Goal: Task Accomplishment & Management: Manage account settings

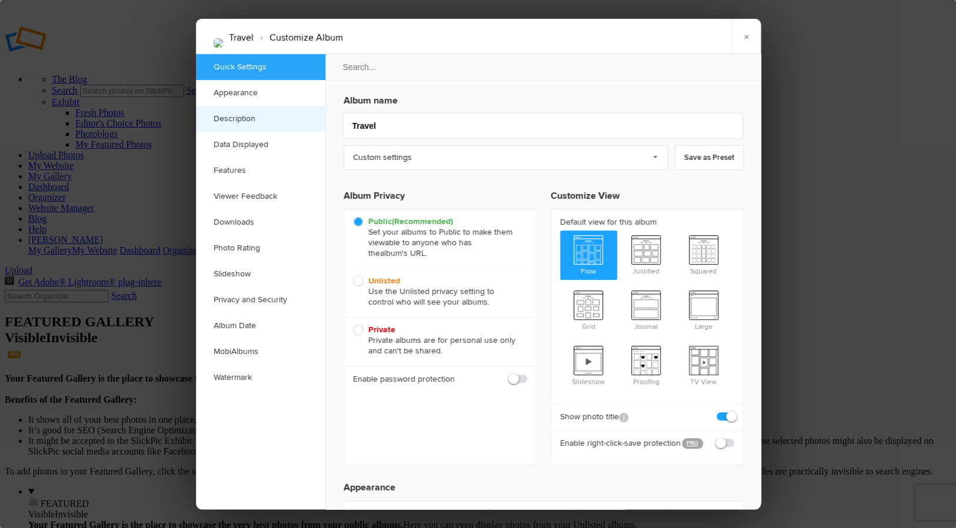
click at [245, 116] on link "Description" at bounding box center [260, 119] width 129 height 26
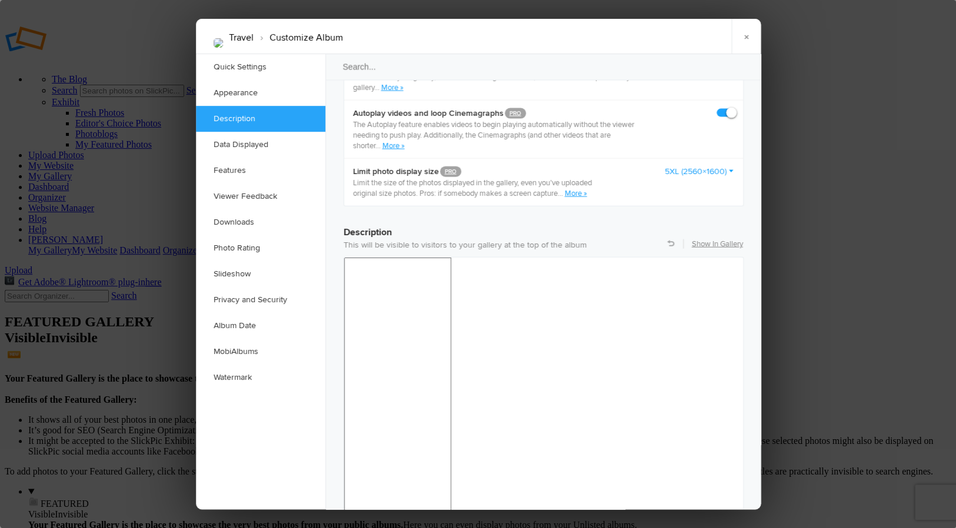
scroll to position [907, 0]
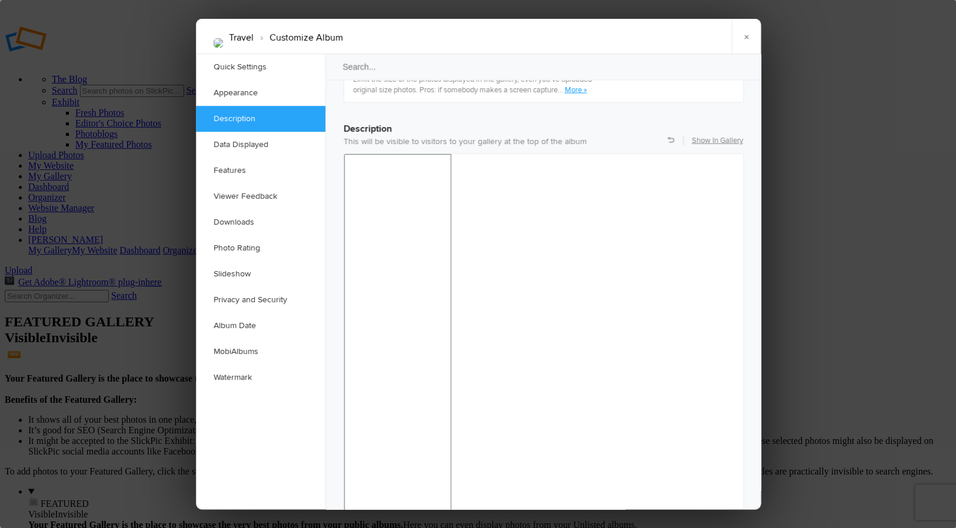
drag, startPoint x: 428, startPoint y: 720, endPoint x: 632, endPoint y: 743, distance: 205.4
copy body "From [US_STATE] to [GEOGRAPHIC_DATA], from [GEOGRAPHIC_DATA] to [GEOGRAPHIC_DAT…"
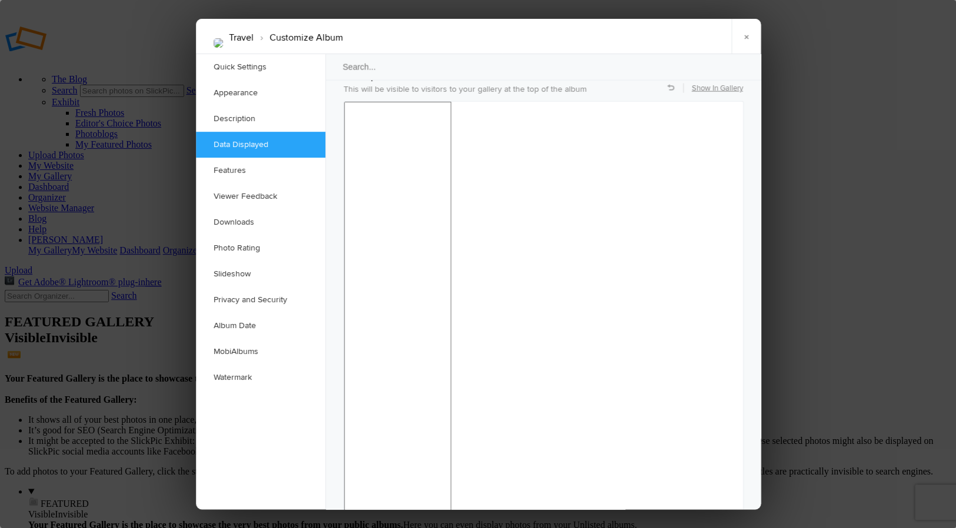
scroll to position [940, 0]
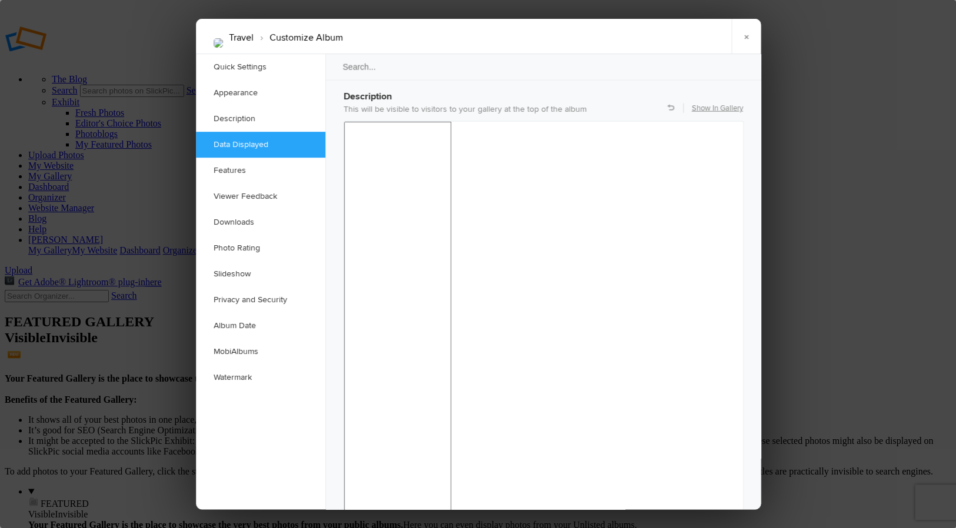
click at [745, 35] on link "×" at bounding box center [745, 36] width 29 height 35
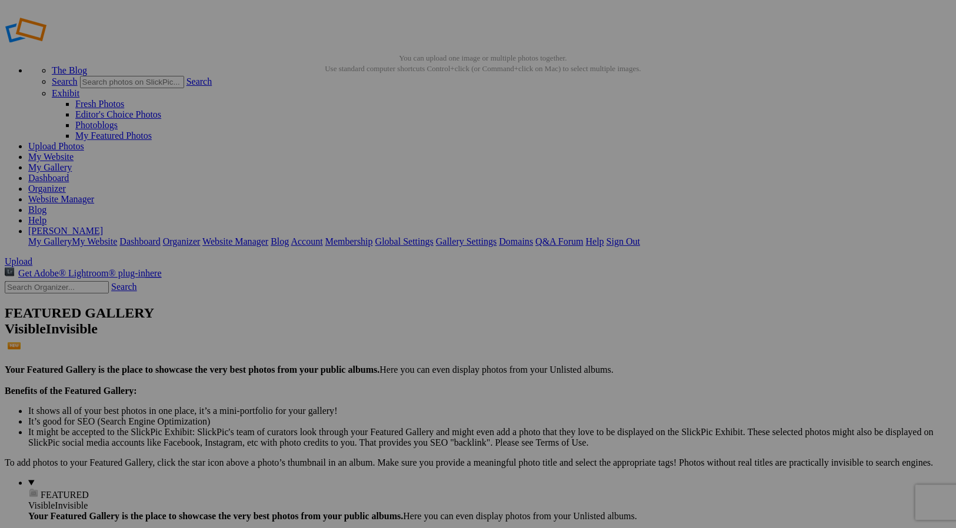
scroll to position [9, 0]
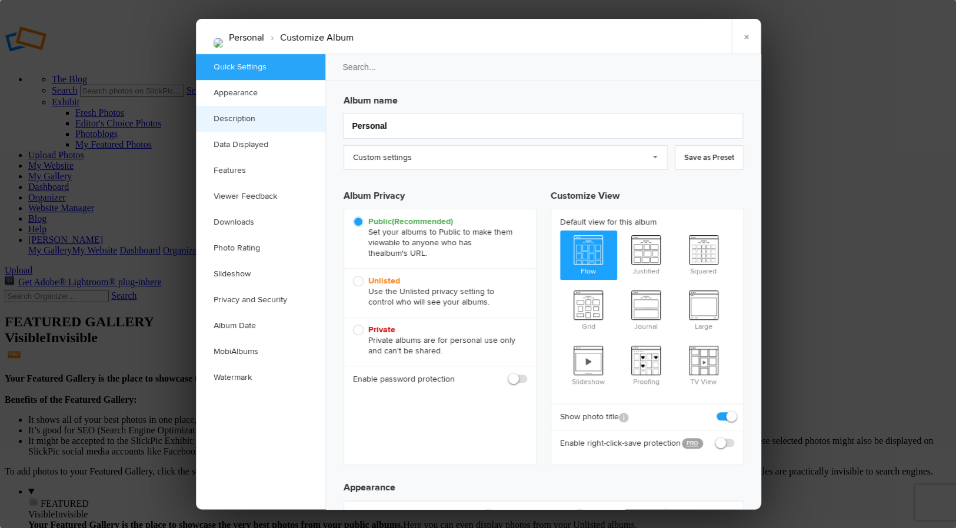
click at [241, 117] on link "Description" at bounding box center [260, 119] width 129 height 26
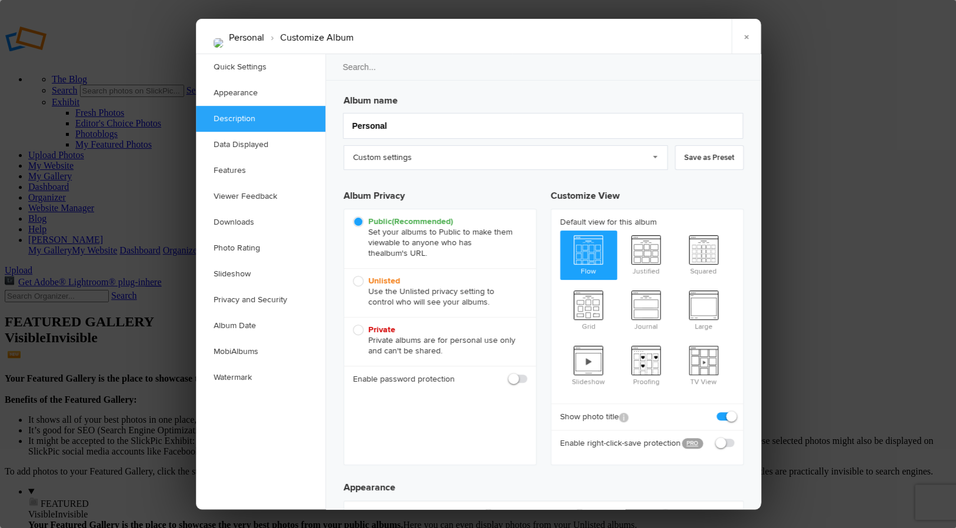
scroll to position [907, 0]
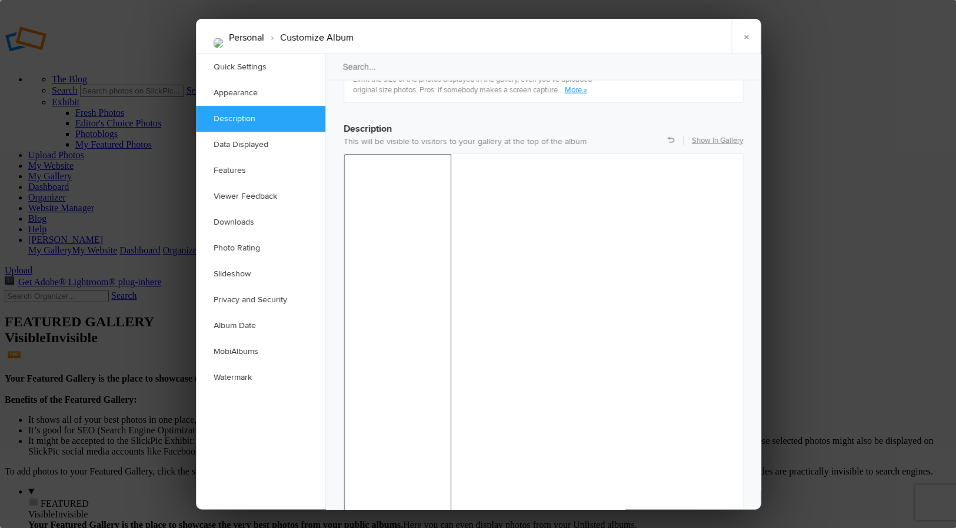
drag, startPoint x: 419, startPoint y: 720, endPoint x: 646, endPoint y: 749, distance: 228.3
copy body "Of the many photographs I'm pleased to display in my Galleries, here are some w…"
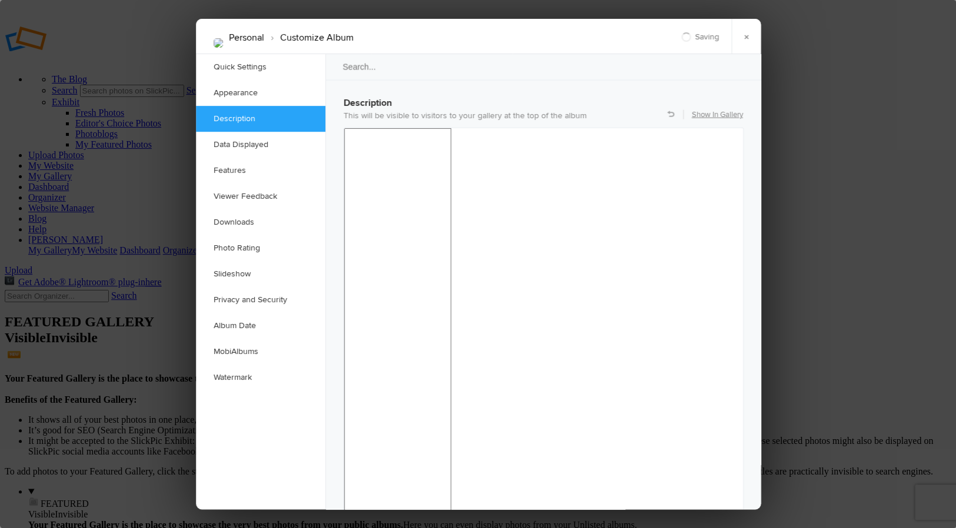
scroll to position [949, 0]
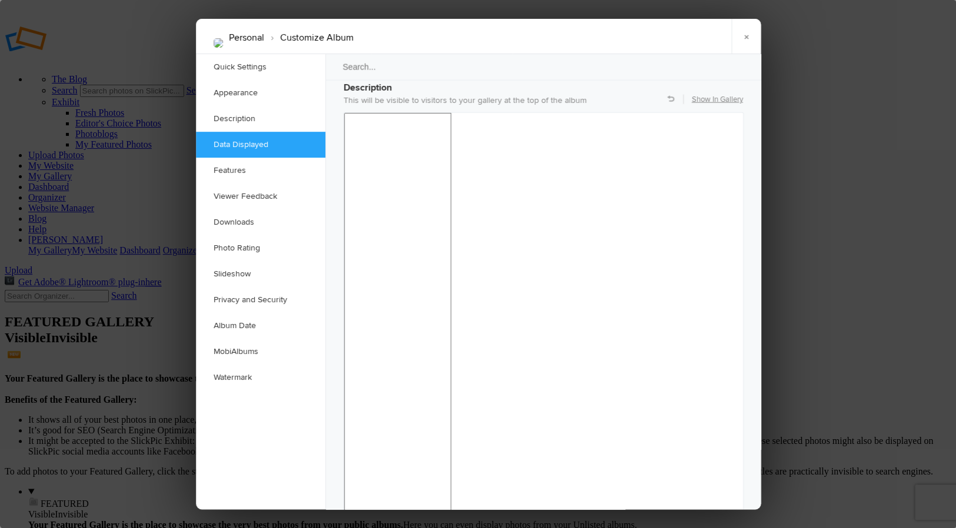
click at [747, 35] on link "×" at bounding box center [745, 36] width 29 height 35
